Goal: Register for event/course

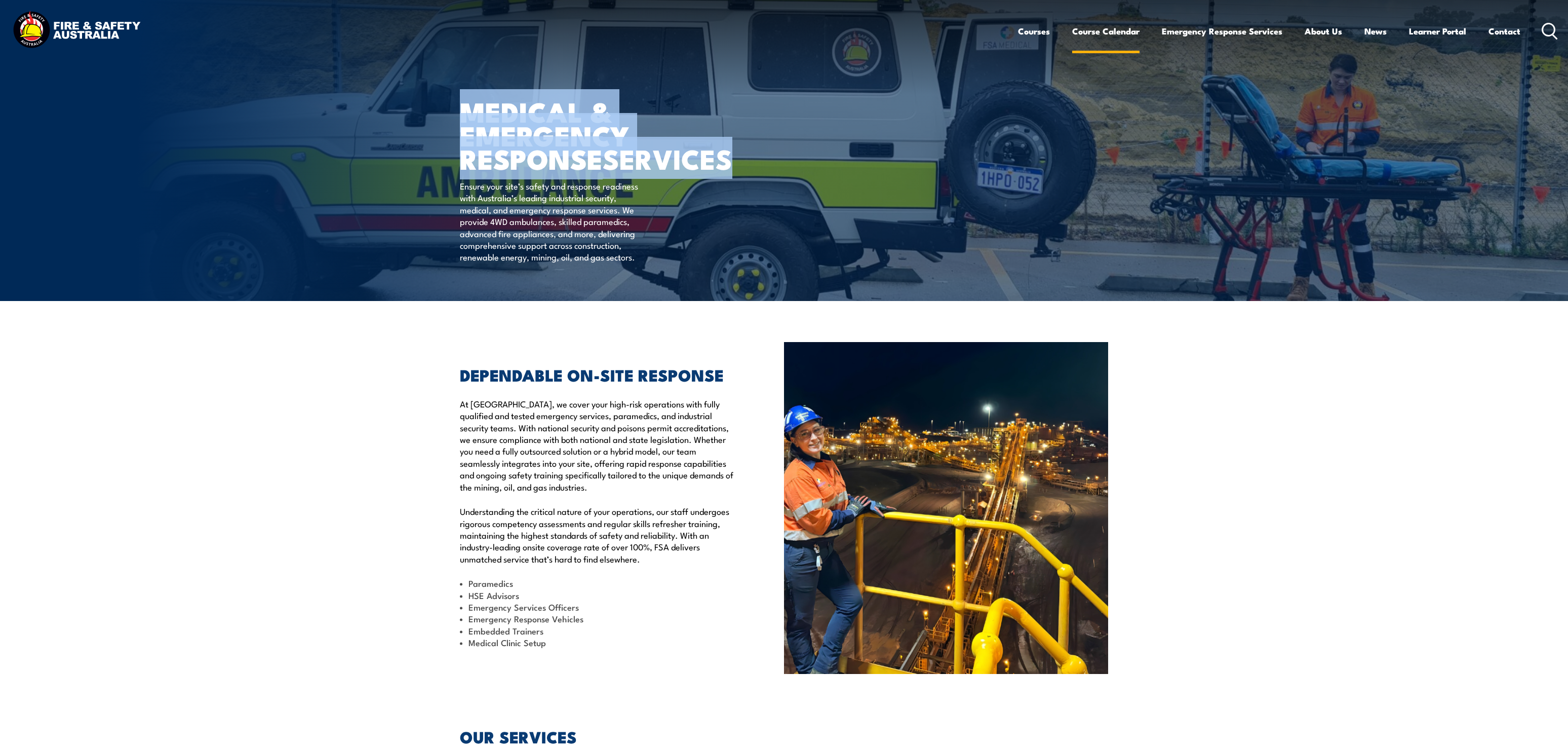
click at [1089, 34] on link "Course Calendar" at bounding box center [1106, 31] width 68 height 27
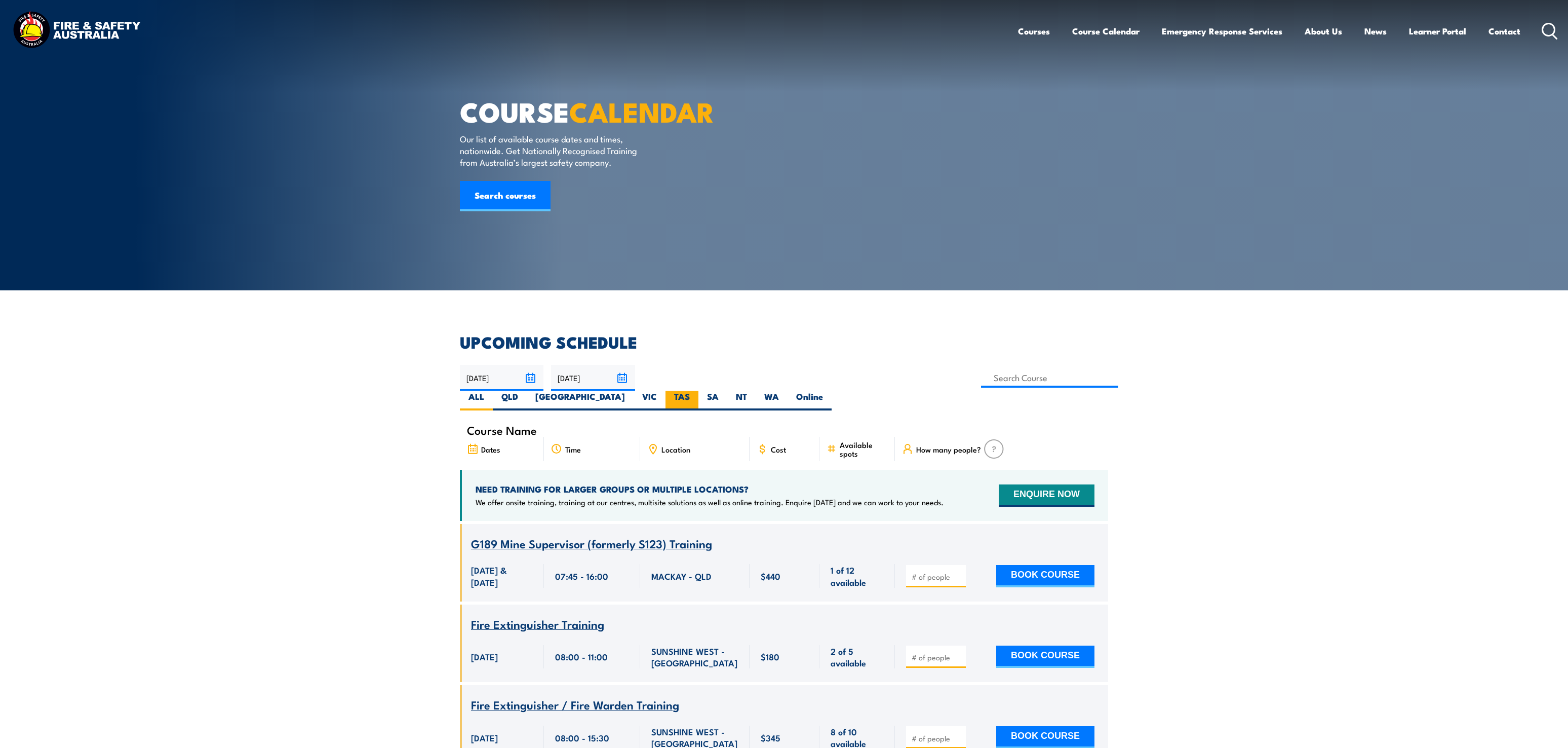
click at [698, 391] on label "TAS" at bounding box center [681, 401] width 33 height 20
click at [697, 391] on input "TAS" at bounding box center [693, 394] width 7 height 7
radio input "true"
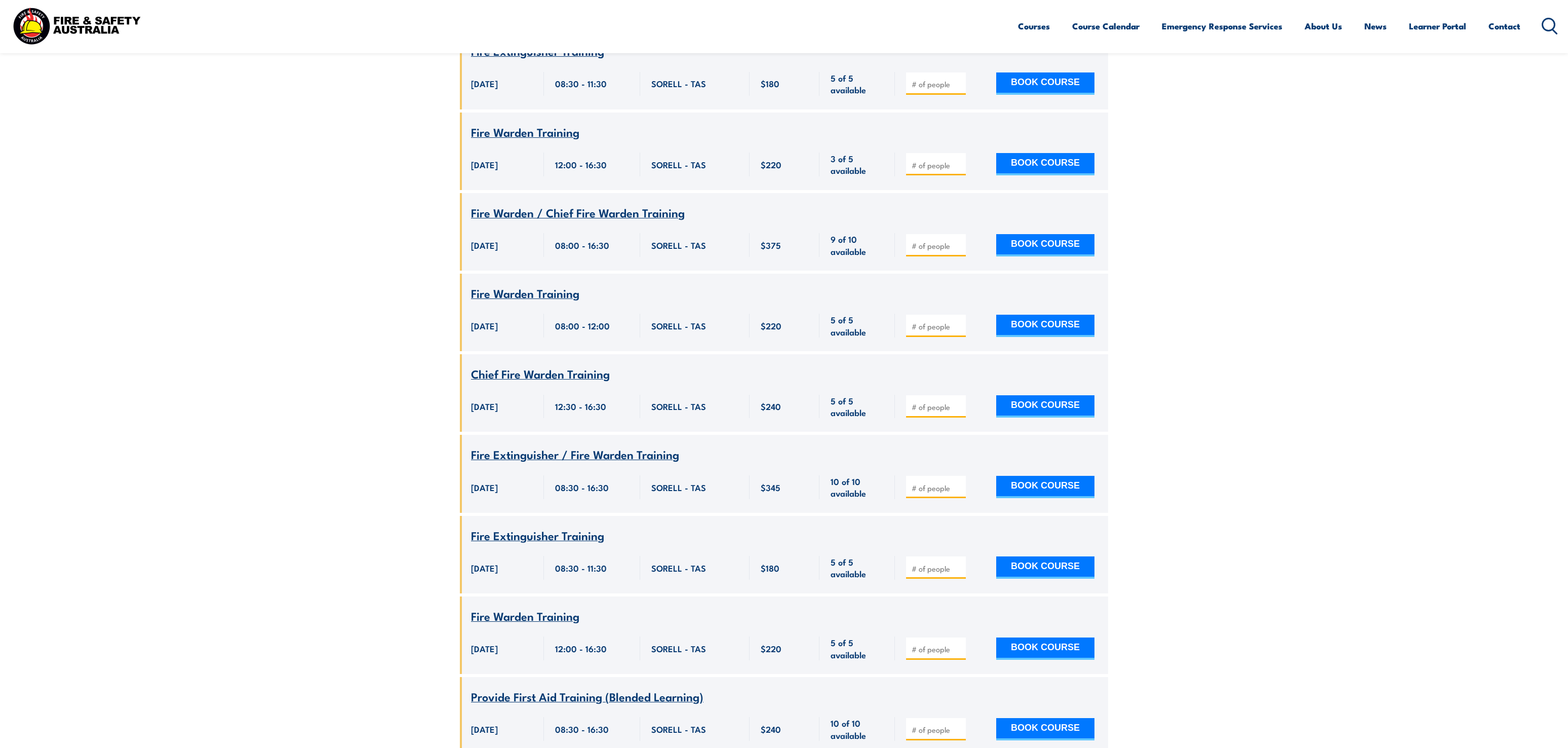
scroll to position [978, 0]
